Goal: Information Seeking & Learning: Learn about a topic

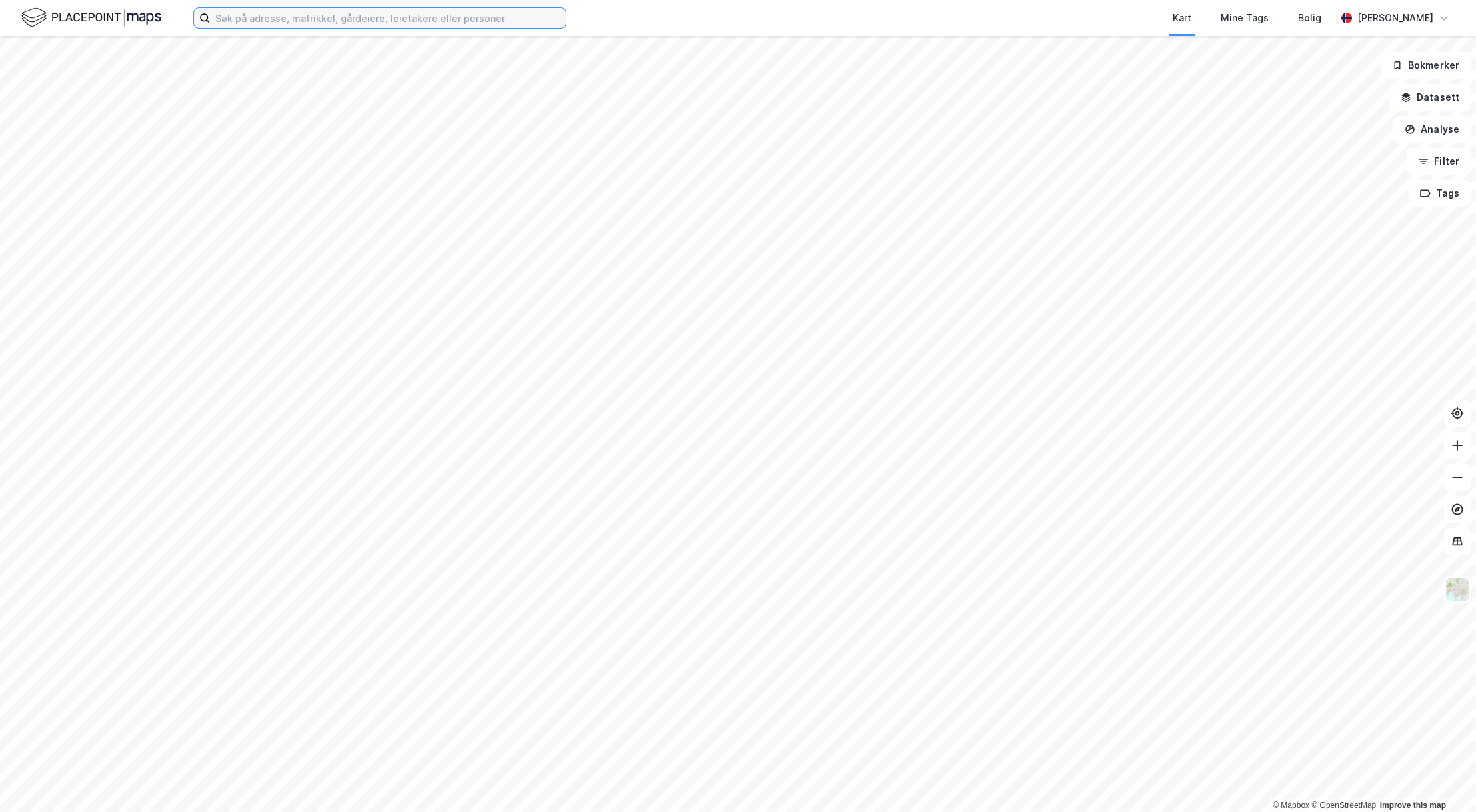
click at [327, 21] on input at bounding box center [388, 17] width 356 height 20
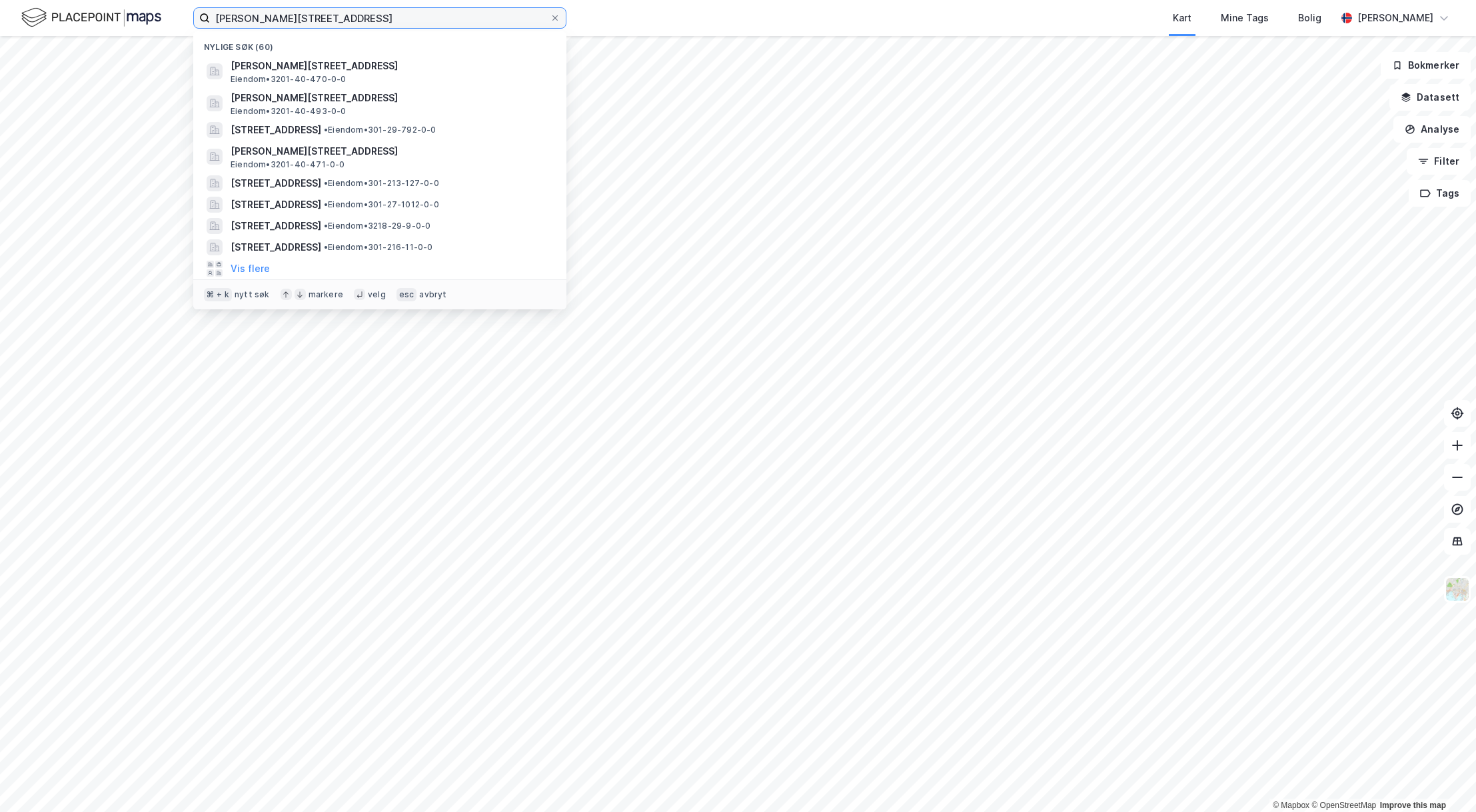
type input "[PERSON_NAME][STREET_ADDRESS]"
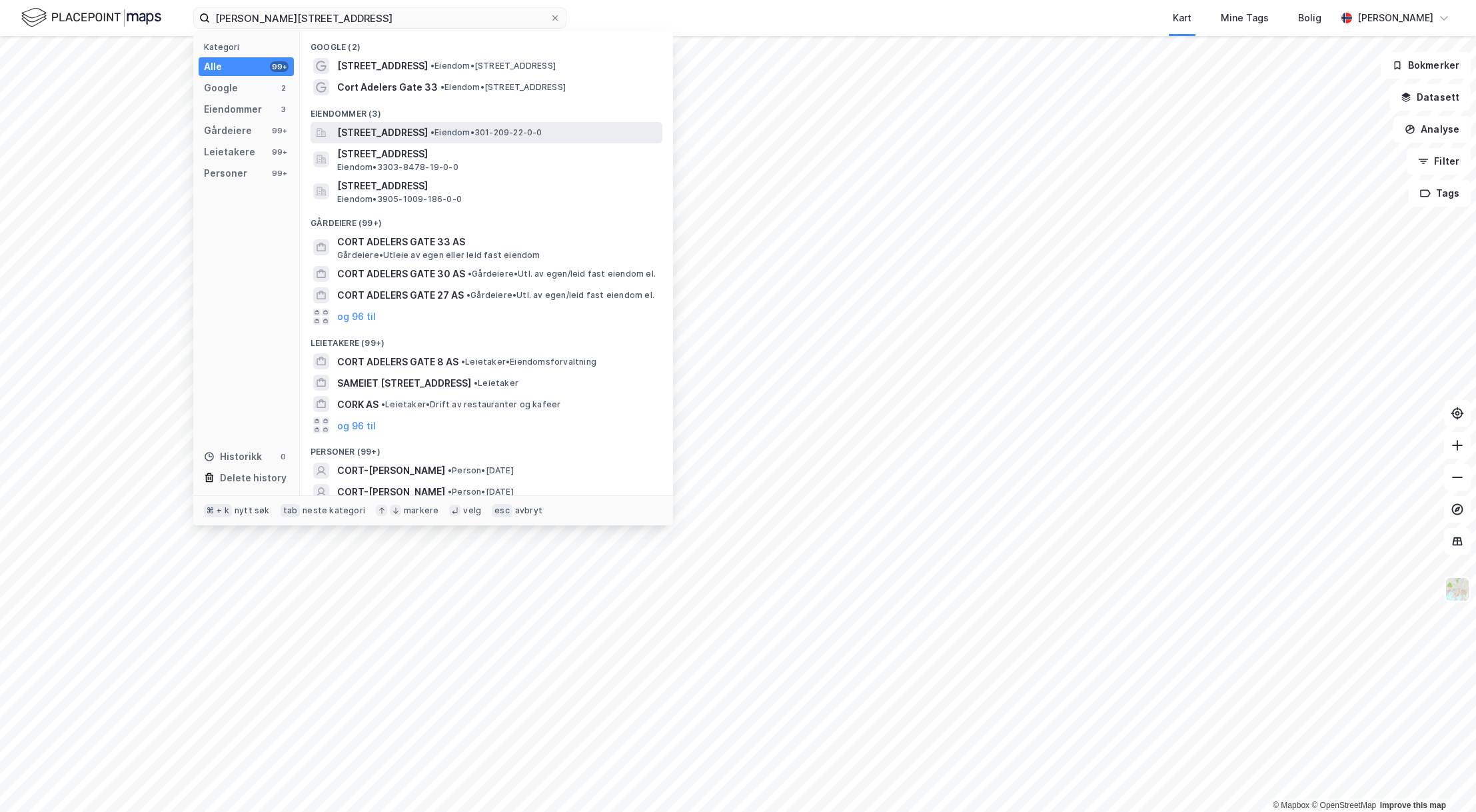
click at [374, 128] on span "[STREET_ADDRESS]" at bounding box center [382, 132] width 91 height 16
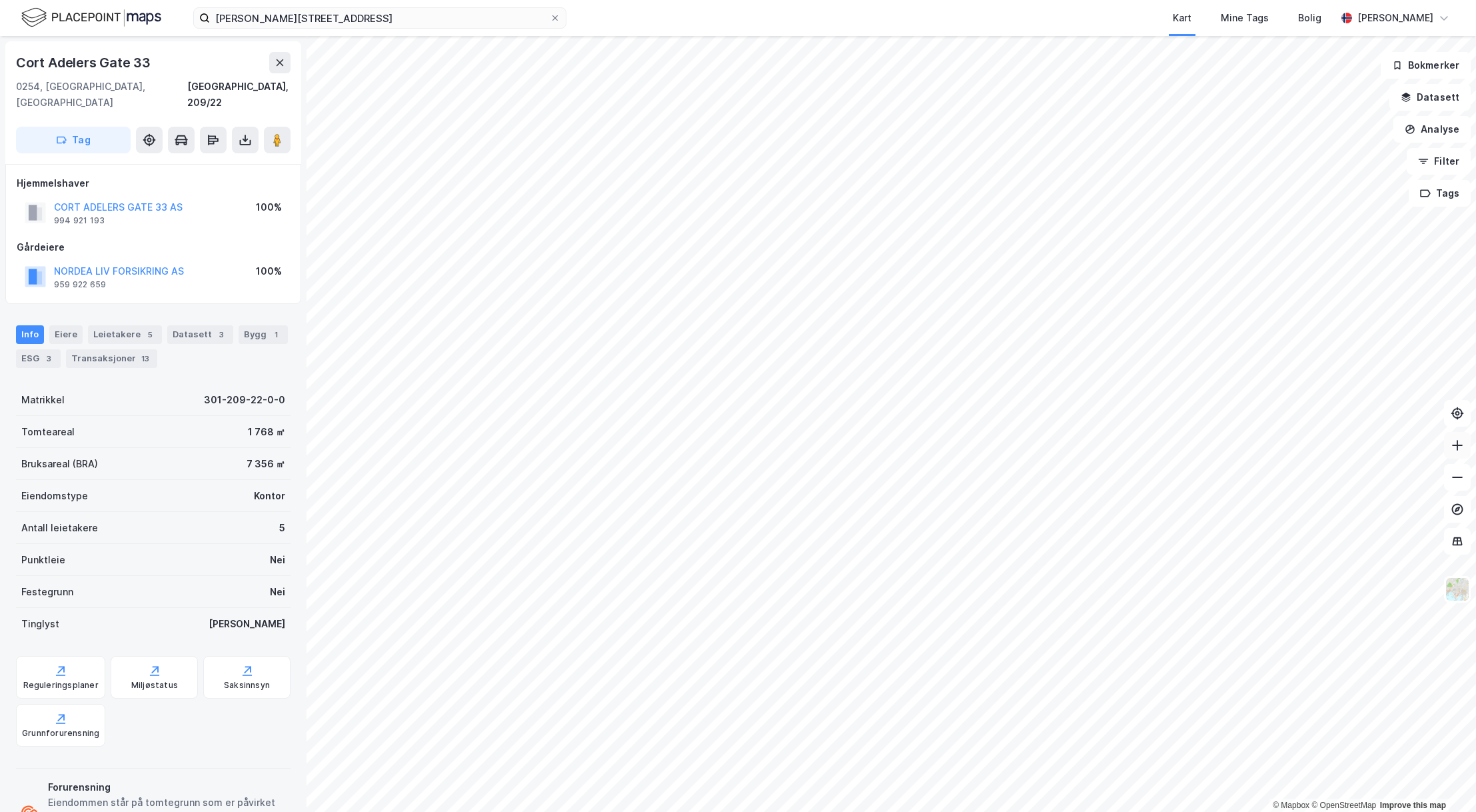
click at [1465, 450] on button at bounding box center [1458, 445] width 27 height 27
click at [1458, 596] on img at bounding box center [1458, 589] width 25 height 25
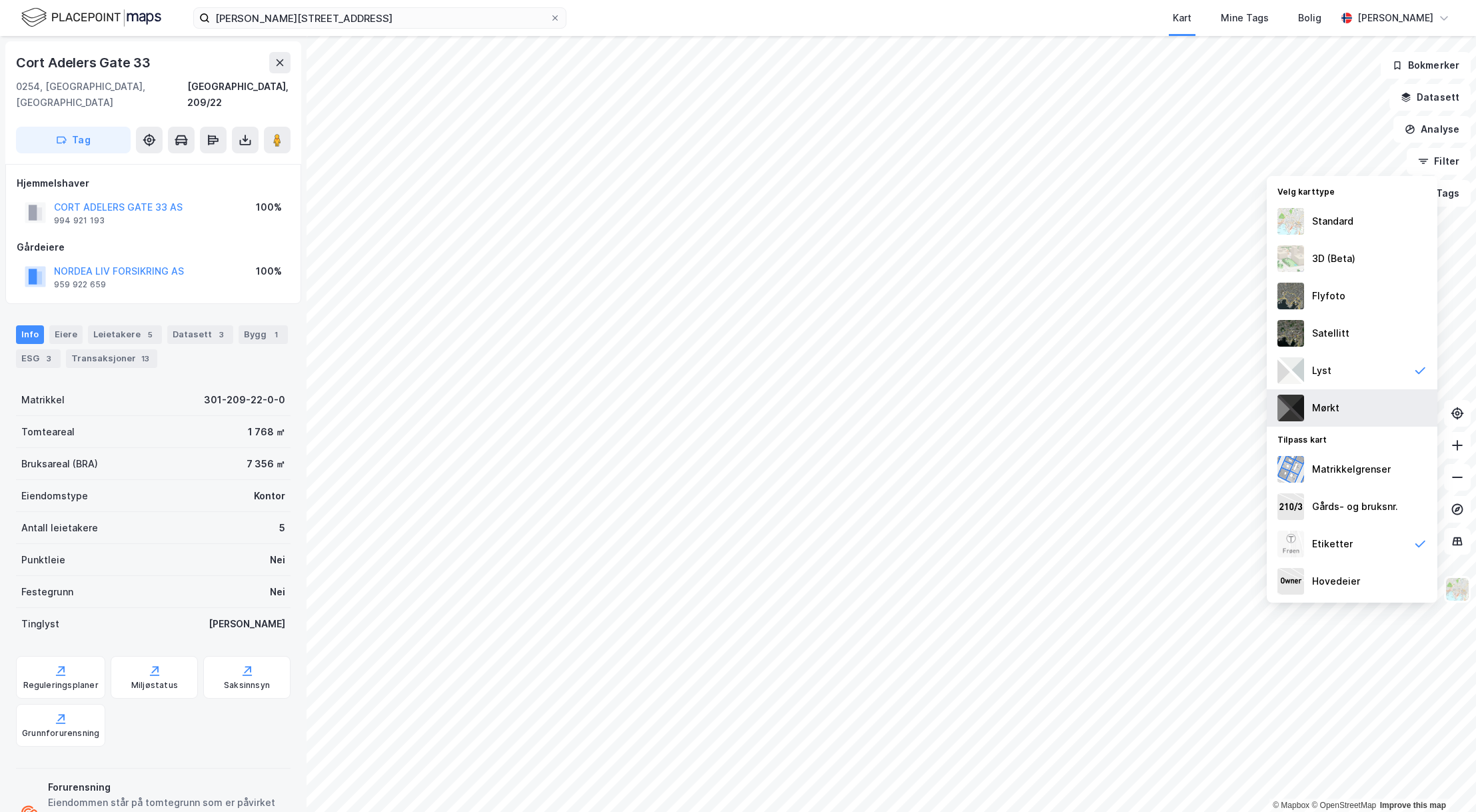
click at [1343, 406] on div "Mørkt" at bounding box center [1352, 407] width 170 height 37
click at [1342, 397] on div "Mørkt" at bounding box center [1352, 407] width 170 height 37
click at [1340, 329] on div "Satellitt" at bounding box center [1330, 333] width 37 height 16
click at [1381, 547] on div "Etiketter" at bounding box center [1352, 543] width 170 height 37
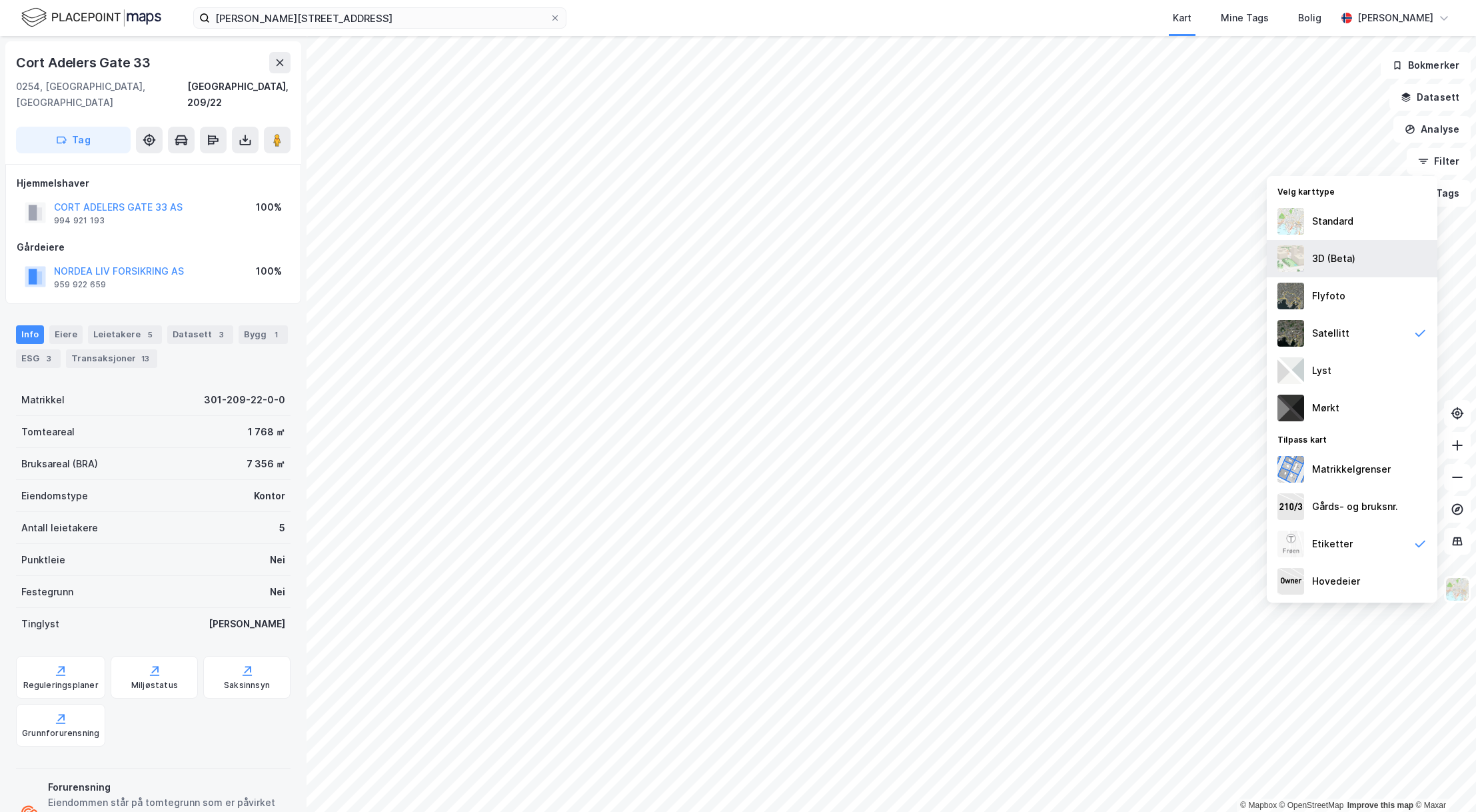
click at [1347, 254] on div "3D (Beta)" at bounding box center [1333, 259] width 43 height 16
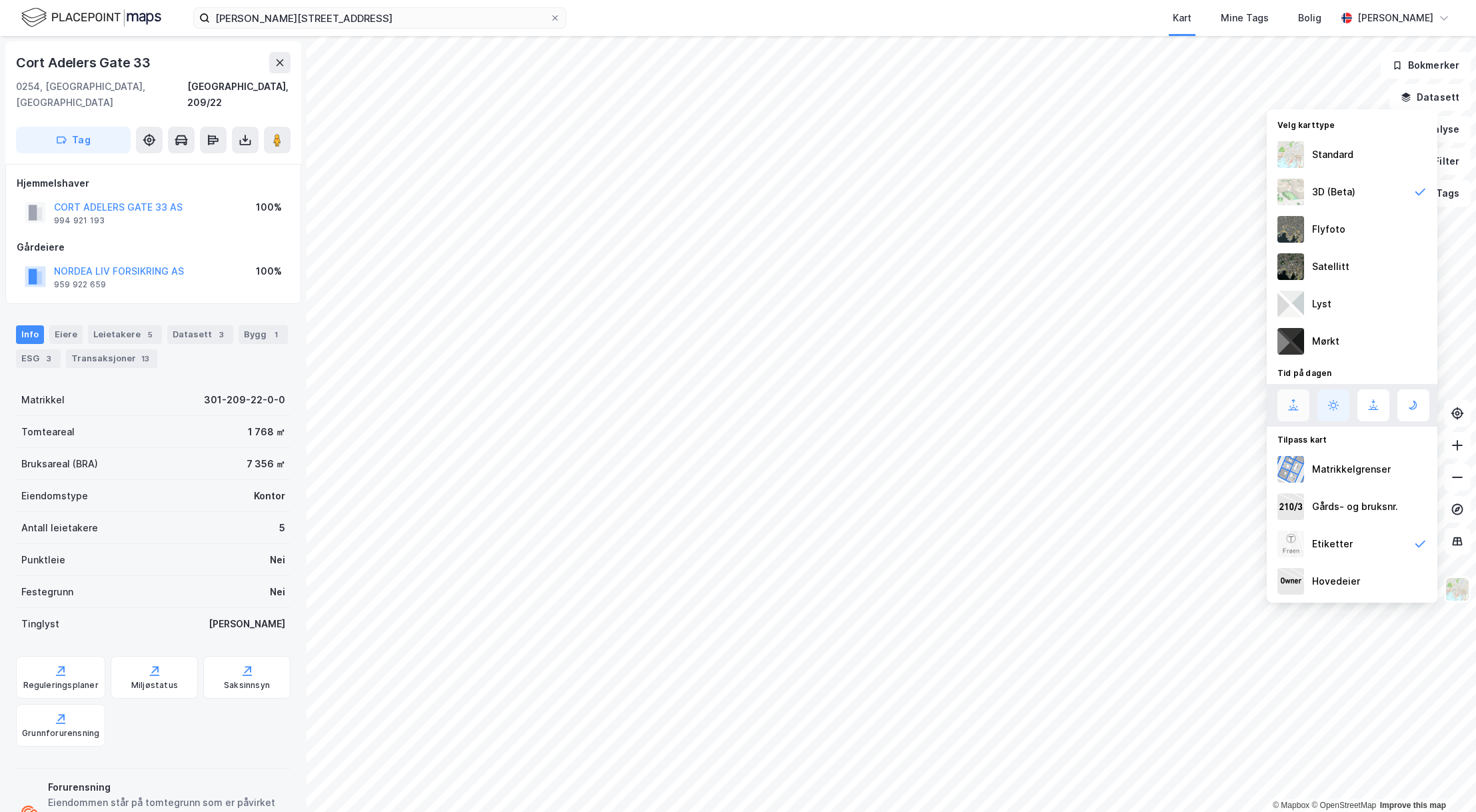
click at [1301, 412] on icon at bounding box center [1293, 405] width 16 height 16
drag, startPoint x: 1332, startPoint y: 406, endPoint x: 1364, endPoint y: 405, distance: 32.0
click at [1332, 406] on icon at bounding box center [1333, 405] width 16 height 16
click at [1366, 405] on icon at bounding box center [1374, 405] width 16 height 16
click at [1352, 410] on div at bounding box center [1353, 404] width 152 height 32
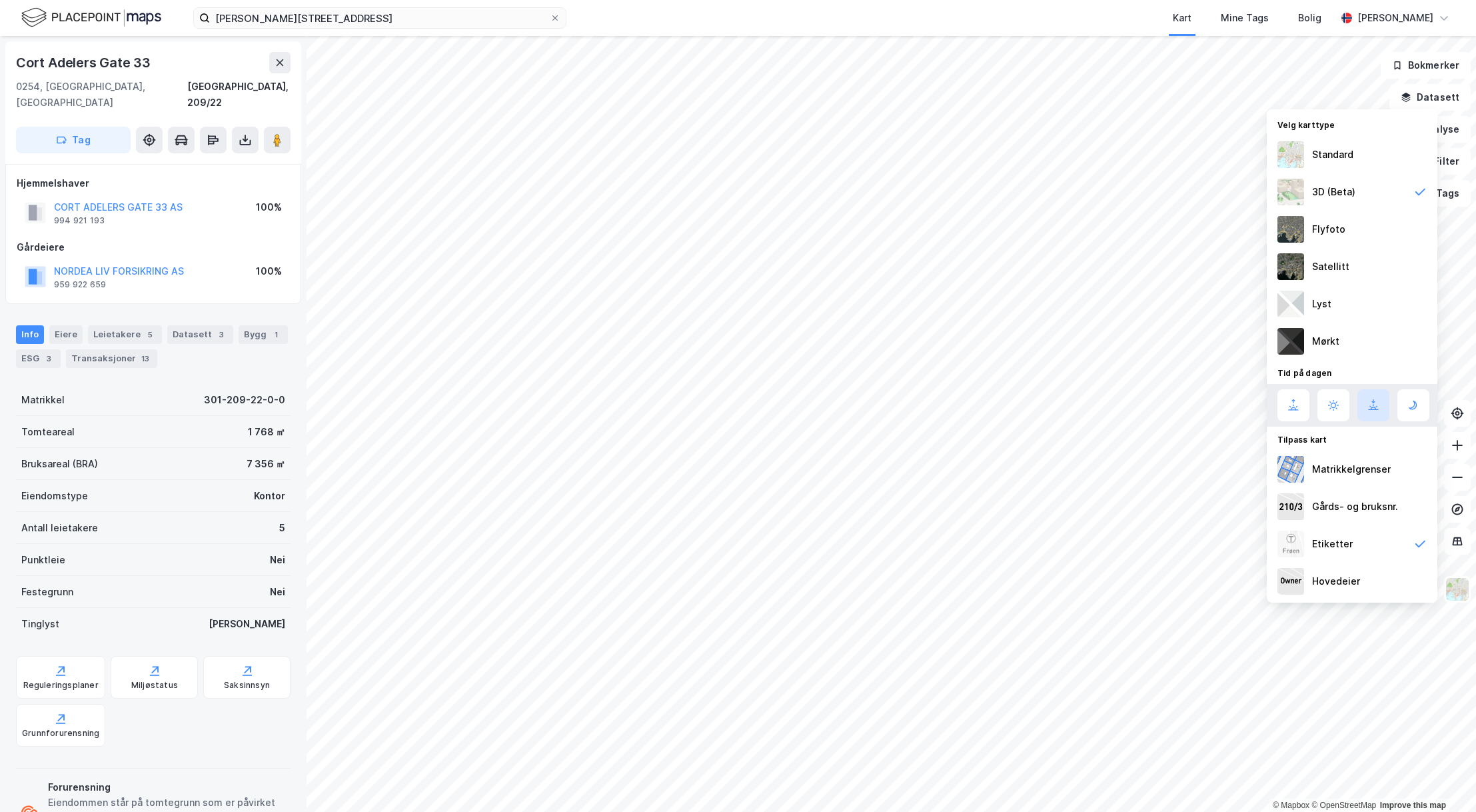
drag, startPoint x: 1348, startPoint y: 410, endPoint x: 1357, endPoint y: 408, distance: 9.2
click at [1348, 409] on button at bounding box center [1333, 404] width 32 height 32
click at [1412, 409] on icon at bounding box center [1414, 405] width 8 height 8
click at [1339, 409] on icon at bounding box center [1333, 405] width 16 height 16
click at [286, 66] on button at bounding box center [280, 62] width 21 height 21
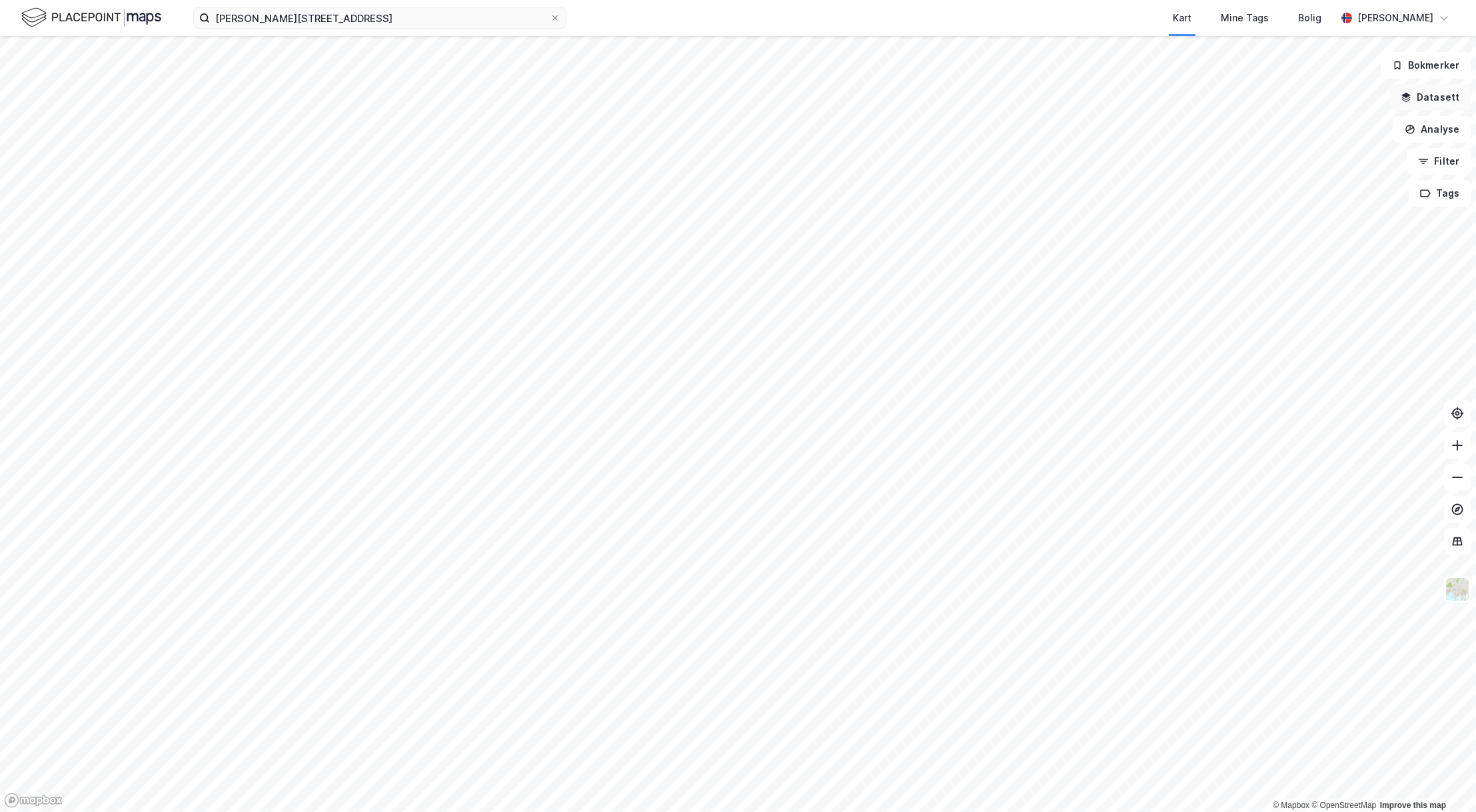
click at [1446, 98] on button "Datasett" at bounding box center [1430, 98] width 81 height 27
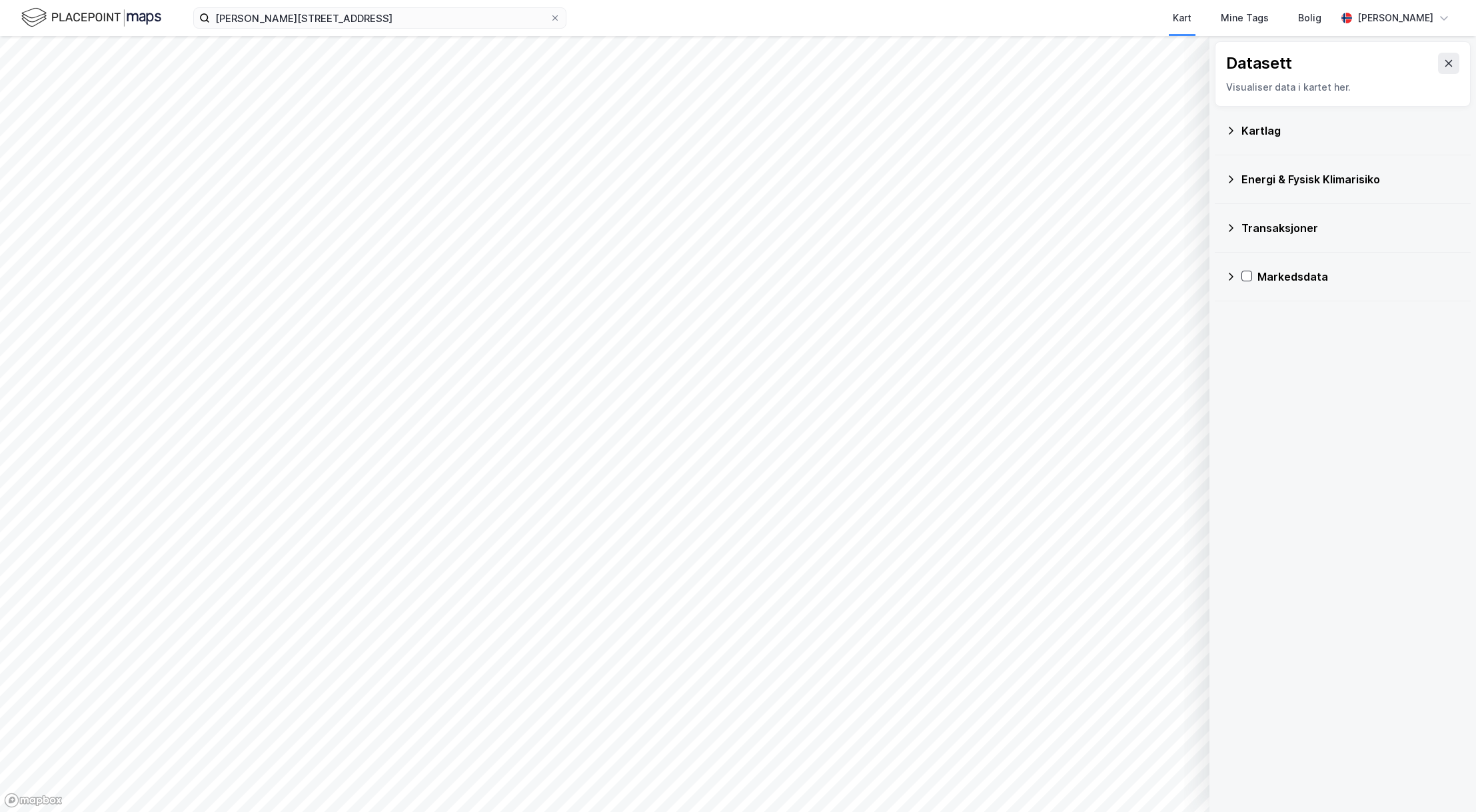
click at [1230, 128] on icon at bounding box center [1231, 130] width 11 height 11
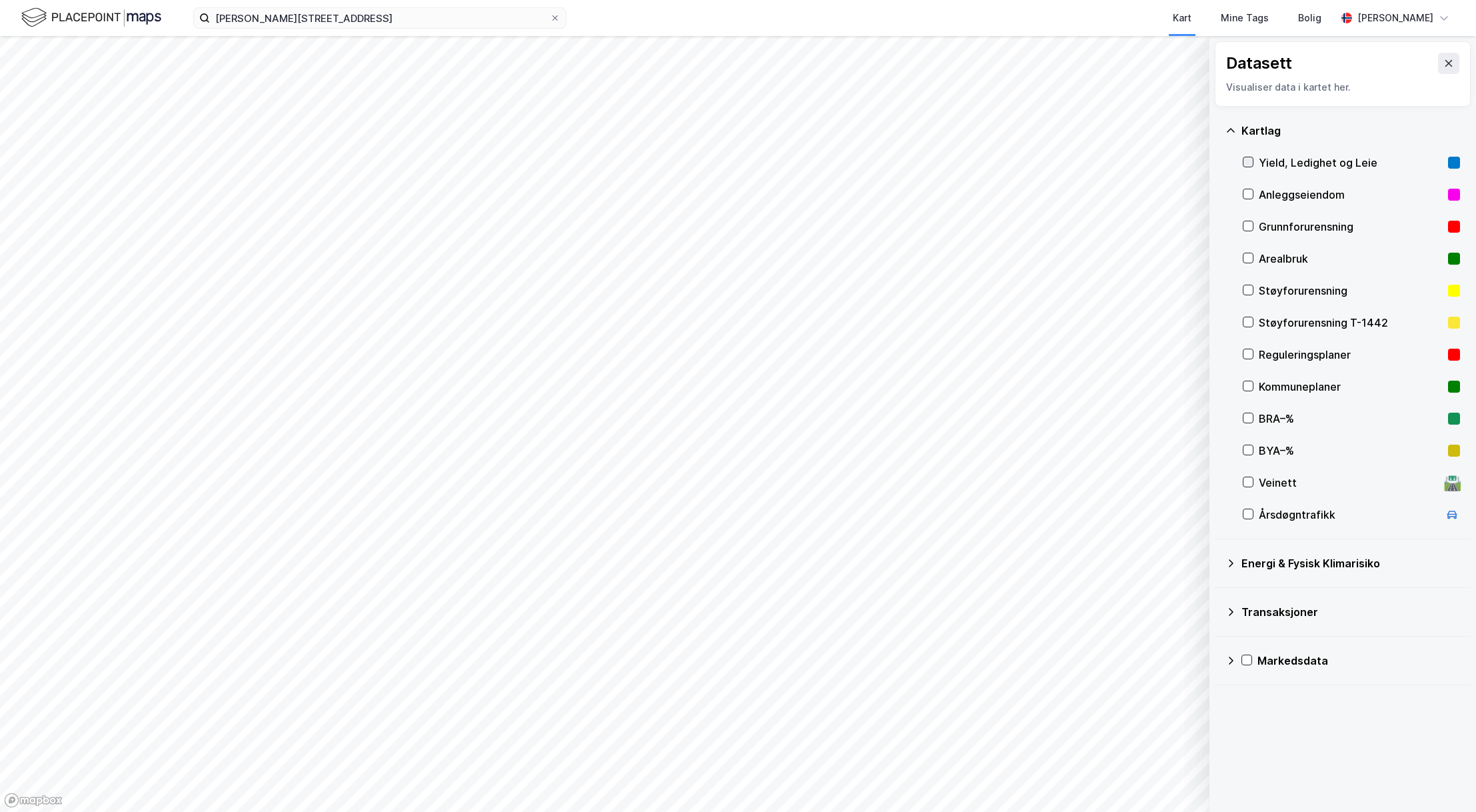
click at [1249, 163] on icon at bounding box center [1248, 162] width 10 height 10
click at [1231, 128] on icon at bounding box center [1231, 130] width 8 height 4
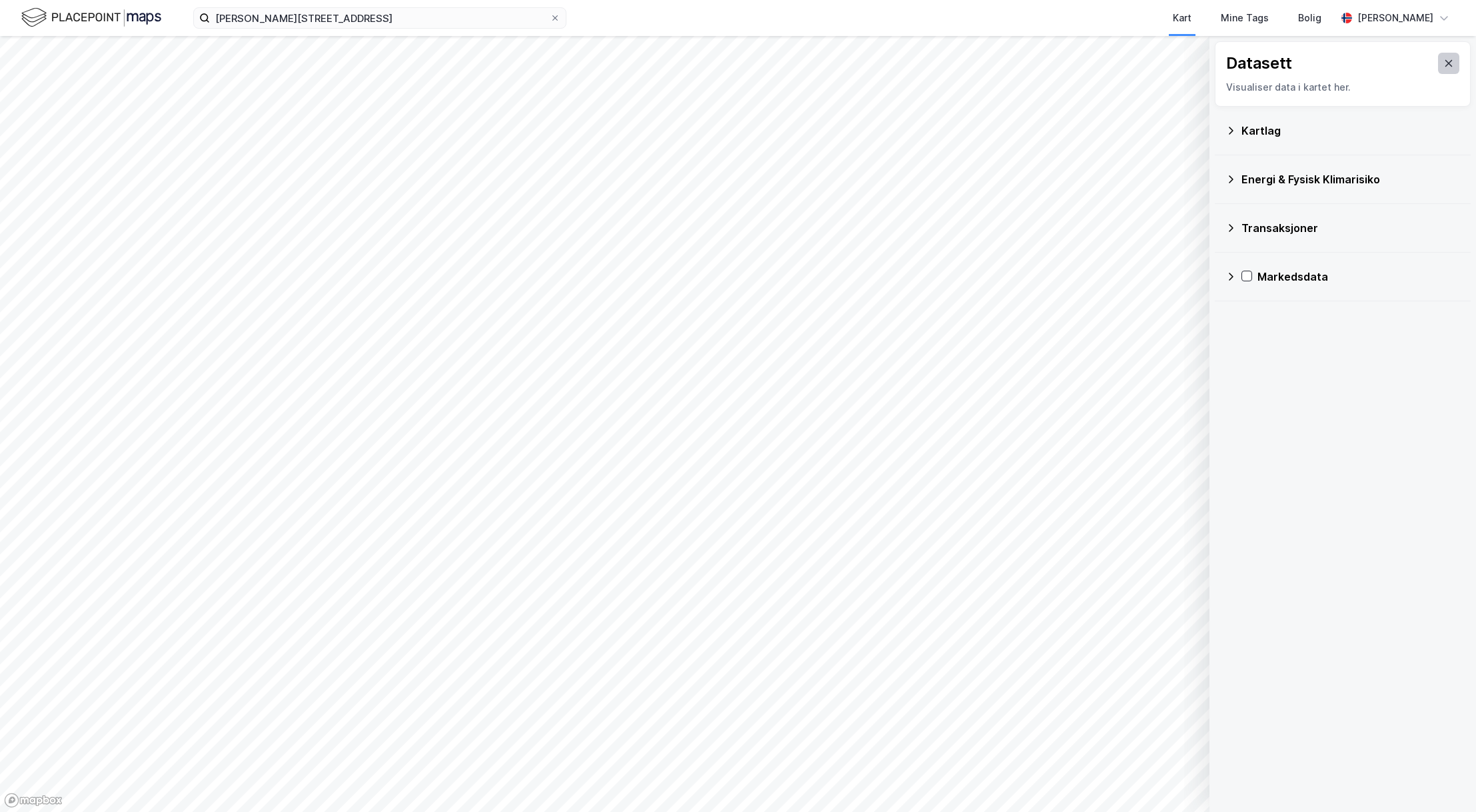
click at [1447, 62] on icon at bounding box center [1449, 63] width 8 height 7
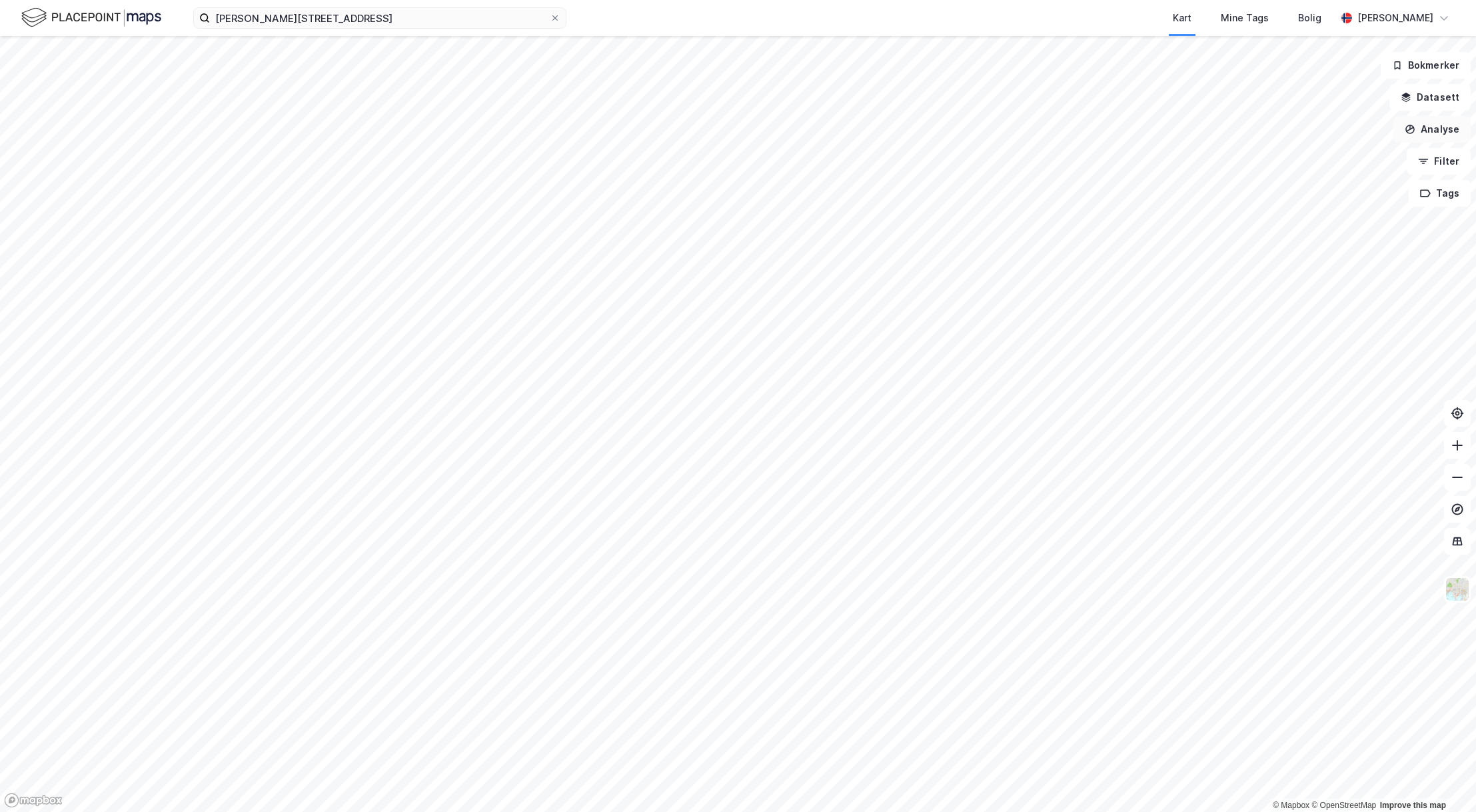
click at [1437, 130] on button "Analyse" at bounding box center [1432, 129] width 78 height 27
click at [1461, 544] on icon at bounding box center [1458, 541] width 10 height 9
click at [1453, 590] on img at bounding box center [1458, 589] width 25 height 25
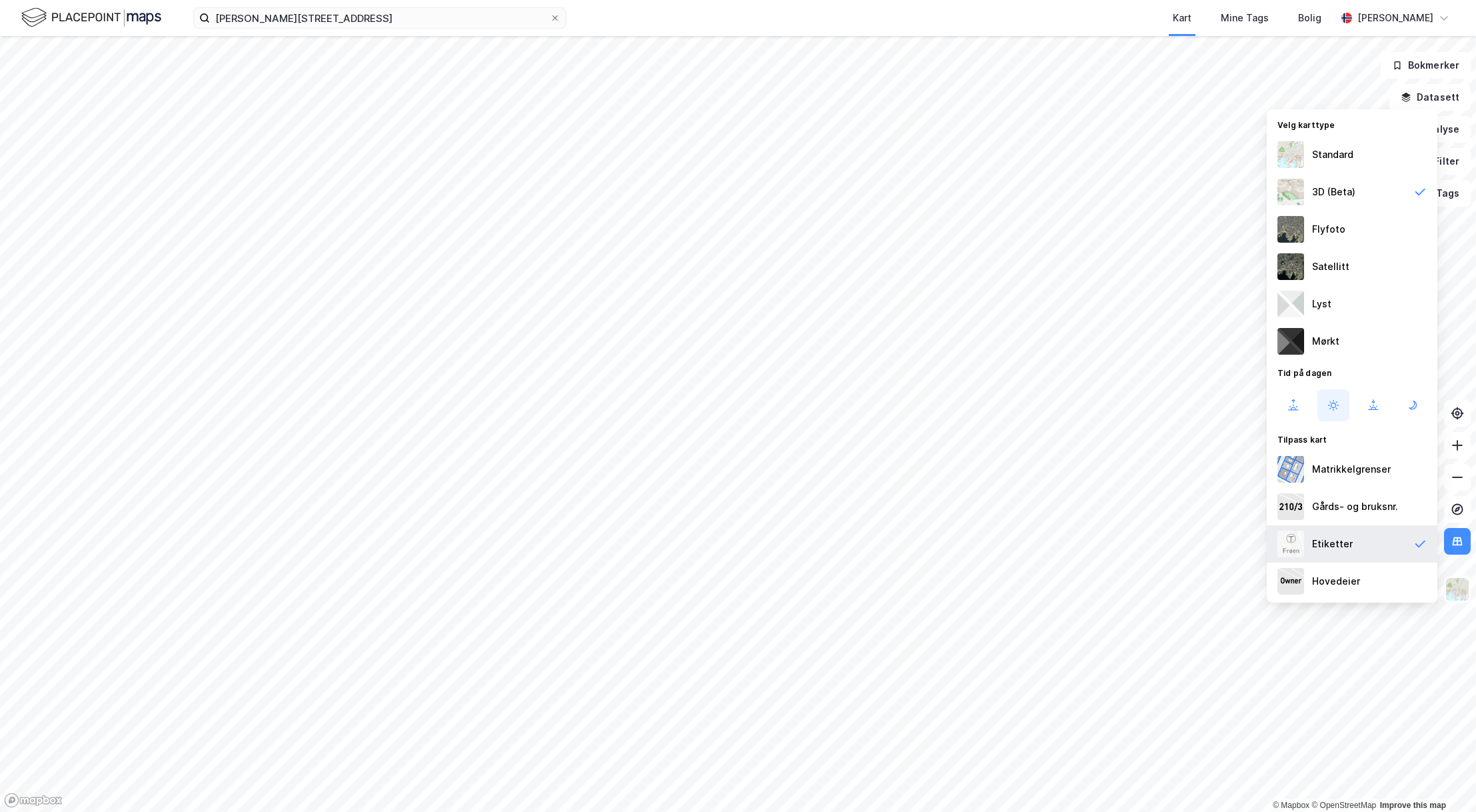
click at [1388, 550] on div "Etiketter" at bounding box center [1352, 543] width 170 height 37
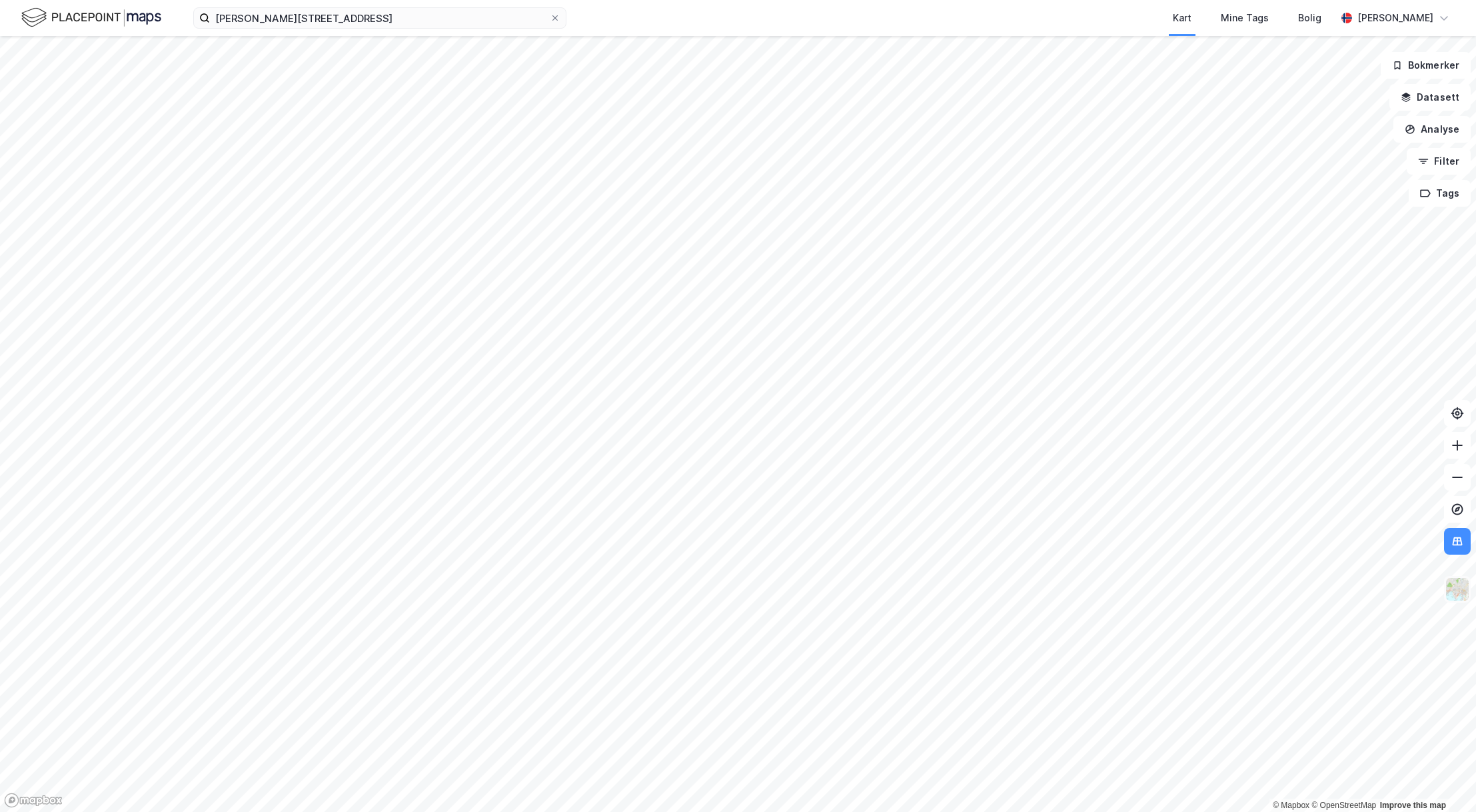
click at [1454, 591] on img at bounding box center [1458, 589] width 25 height 25
click at [1452, 588] on img at bounding box center [1458, 589] width 25 height 25
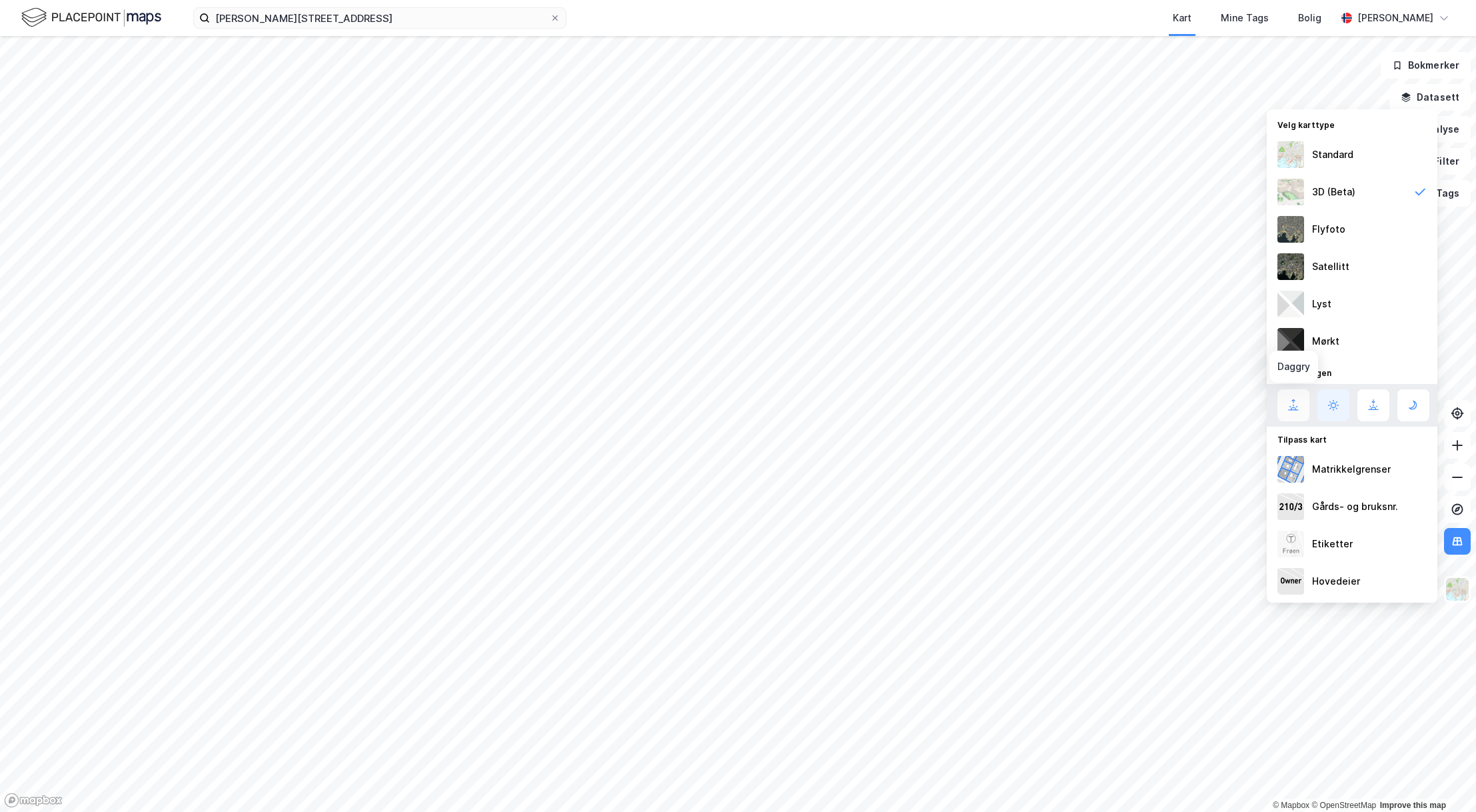
click at [1292, 407] on icon at bounding box center [1293, 405] width 16 height 16
click at [1366, 404] on icon at bounding box center [1374, 405] width 16 height 16
click at [1341, 407] on icon at bounding box center [1333, 405] width 16 height 16
click at [1344, 151] on div "Standard" at bounding box center [1332, 154] width 41 height 16
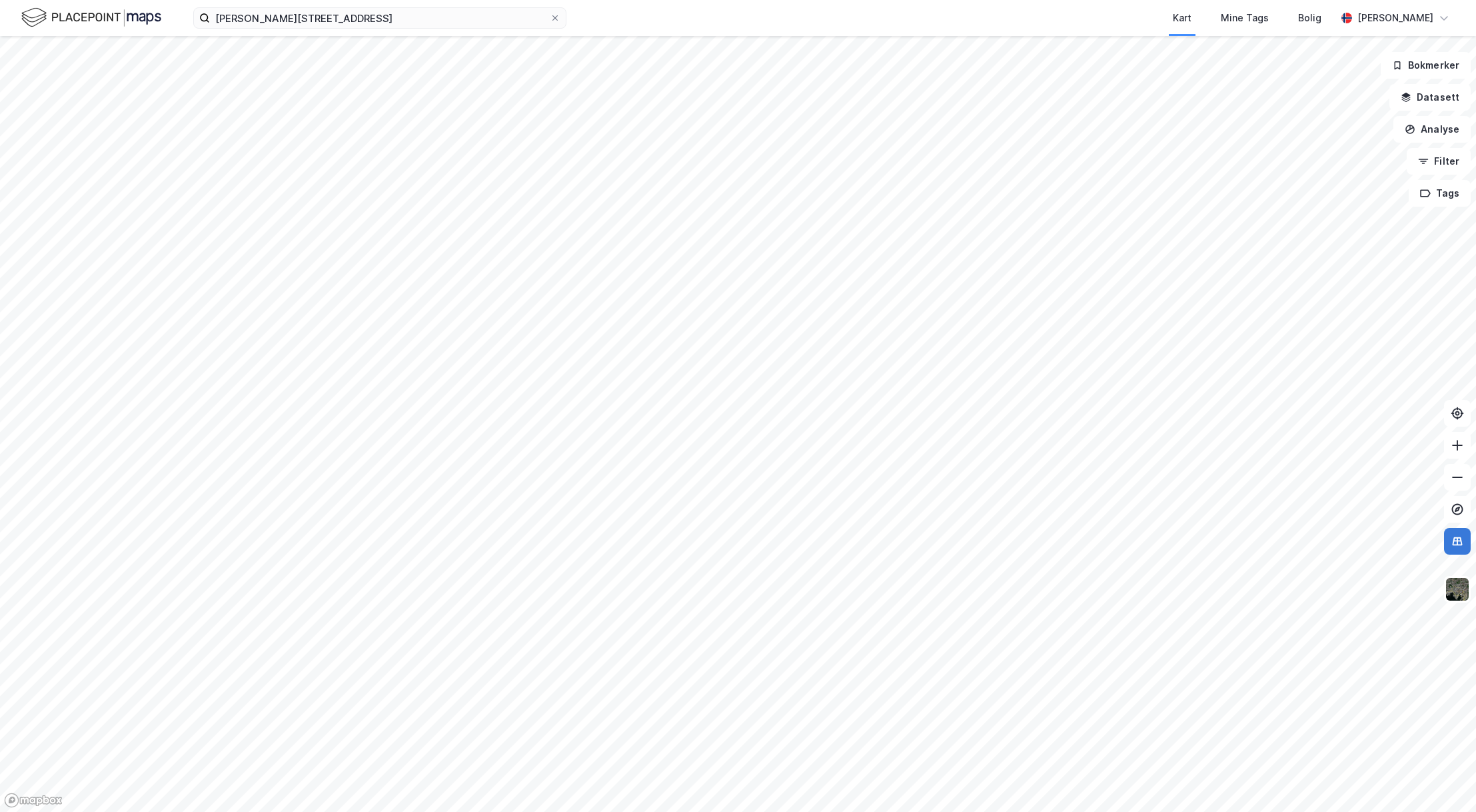
click at [1458, 538] on icon at bounding box center [1457, 541] width 1 height 8
click at [1459, 591] on img at bounding box center [1458, 589] width 25 height 25
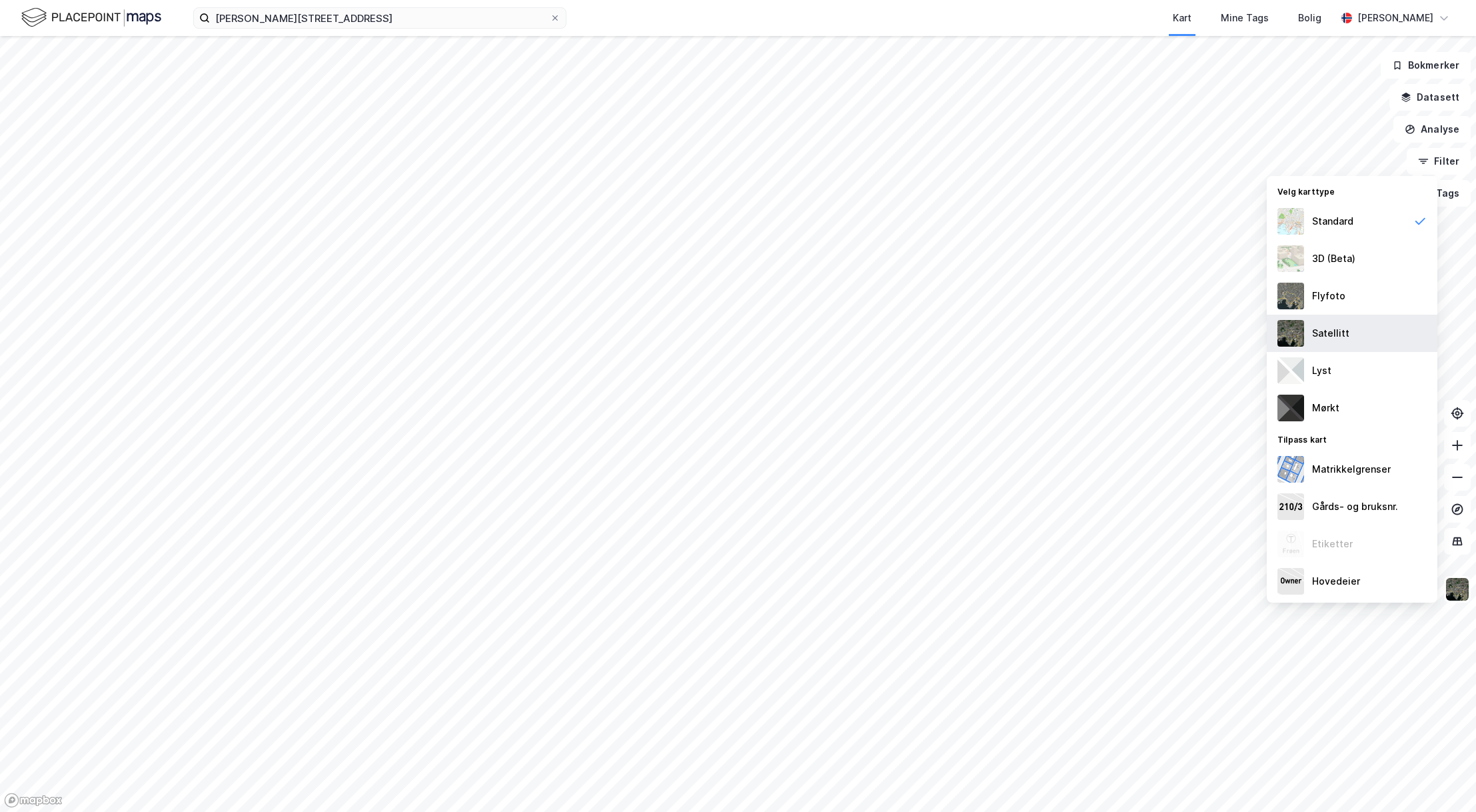
click at [1329, 328] on div "Satellitt" at bounding box center [1330, 333] width 37 height 16
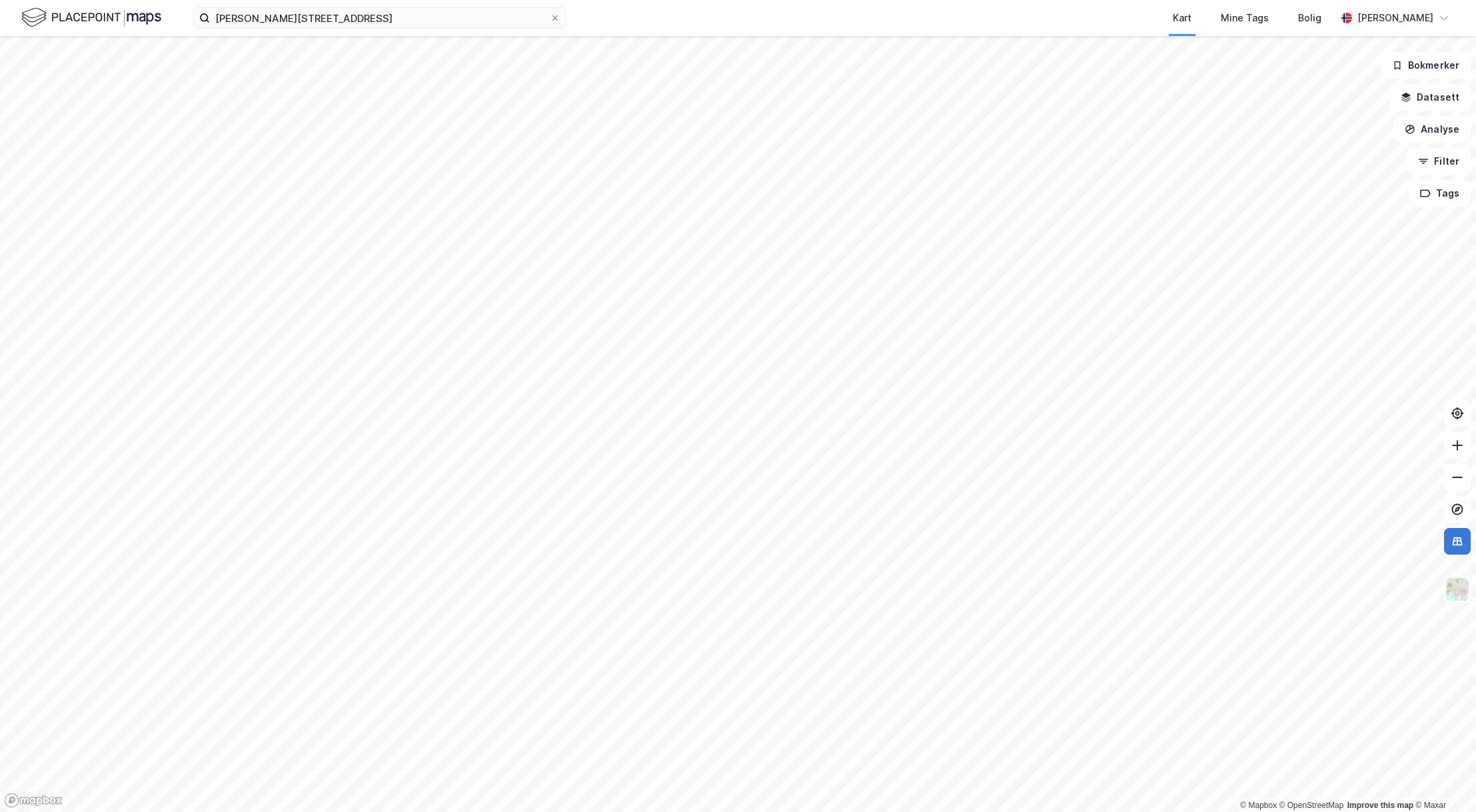
click at [1455, 545] on icon at bounding box center [1458, 541] width 13 height 13
click at [1464, 578] on img at bounding box center [1458, 589] width 25 height 25
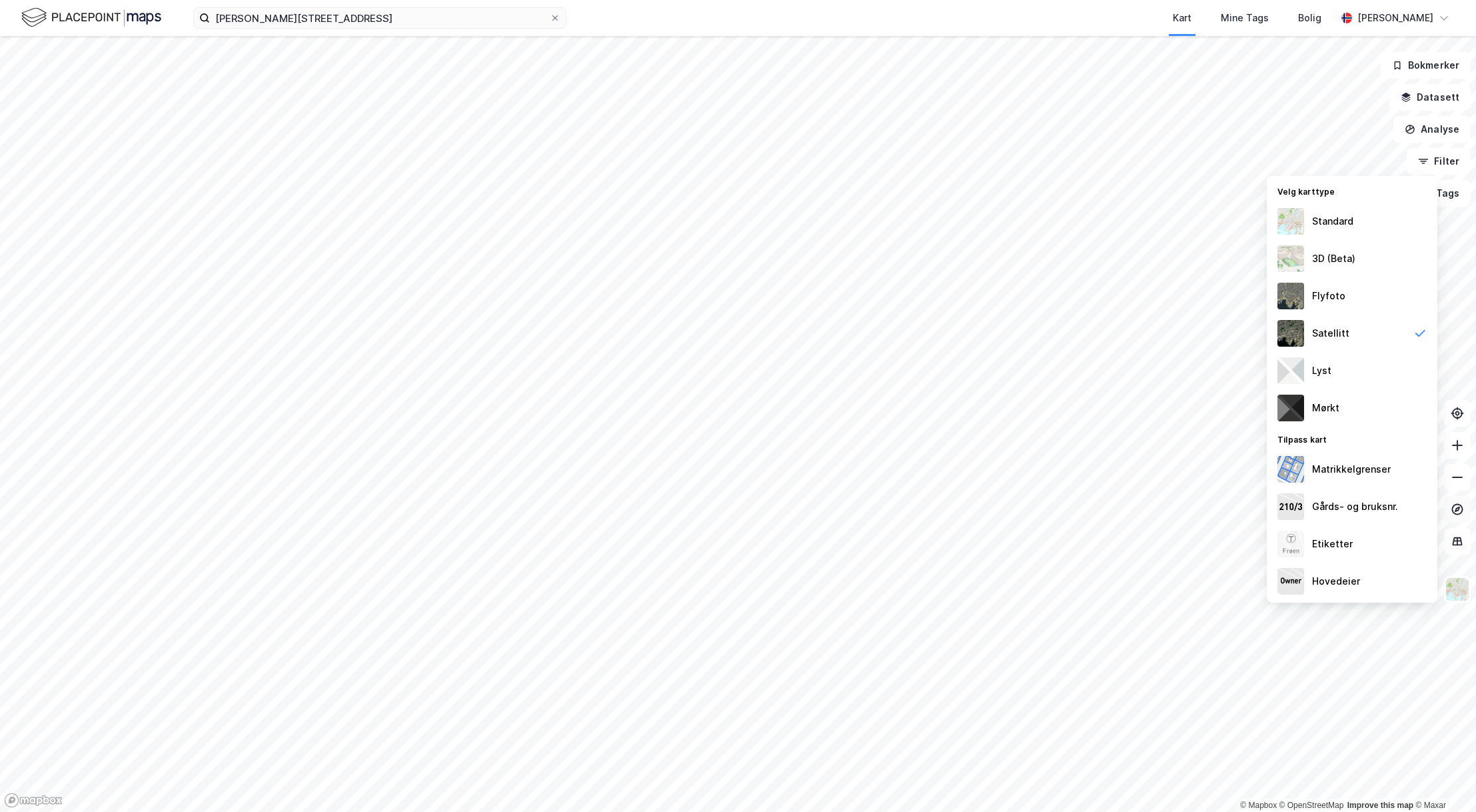
click at [1458, 511] on icon at bounding box center [1458, 509] width 13 height 13
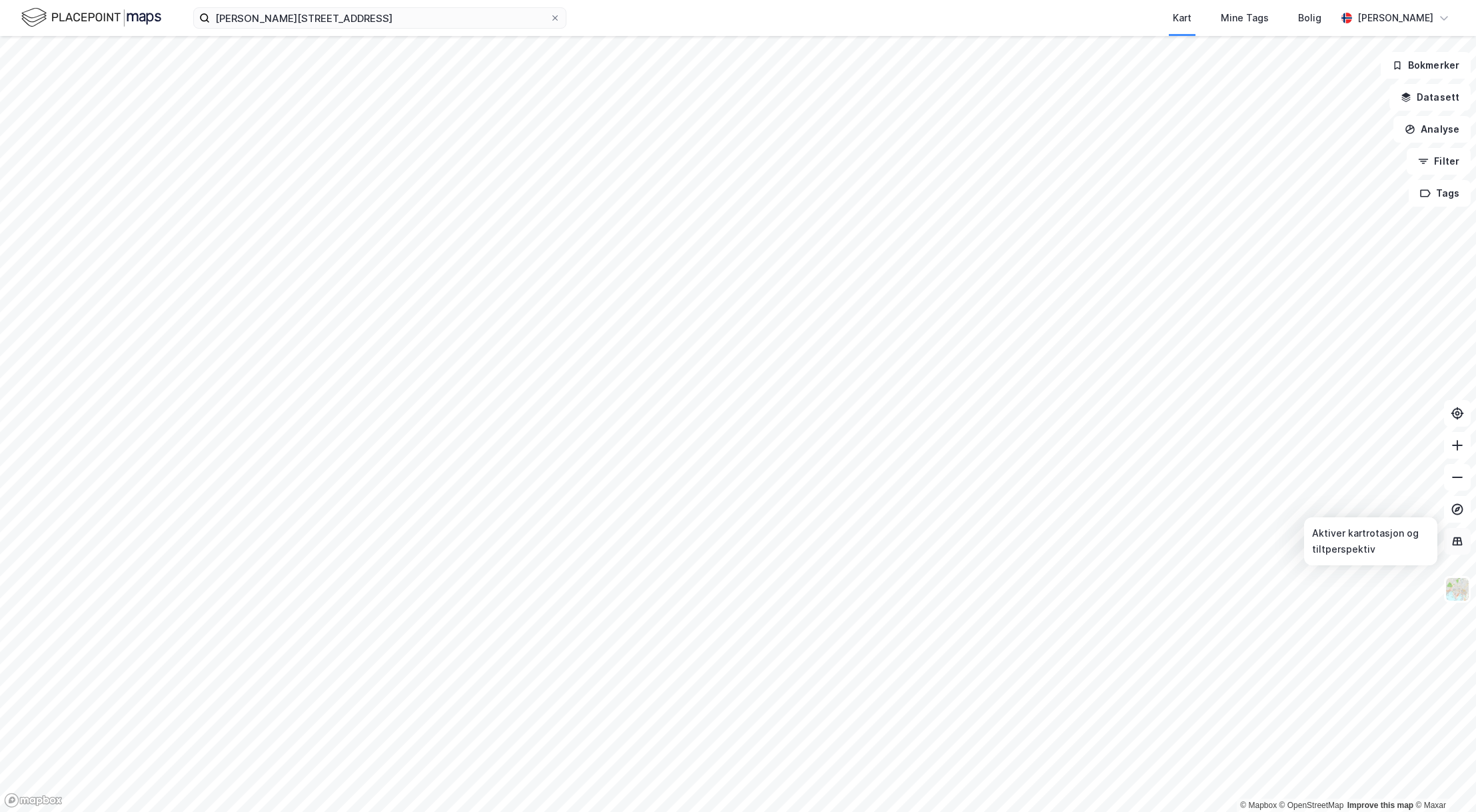
click at [1459, 548] on button at bounding box center [1458, 541] width 27 height 27
click at [1459, 547] on icon at bounding box center [1458, 541] width 13 height 13
